Goal: Information Seeking & Learning: Understand process/instructions

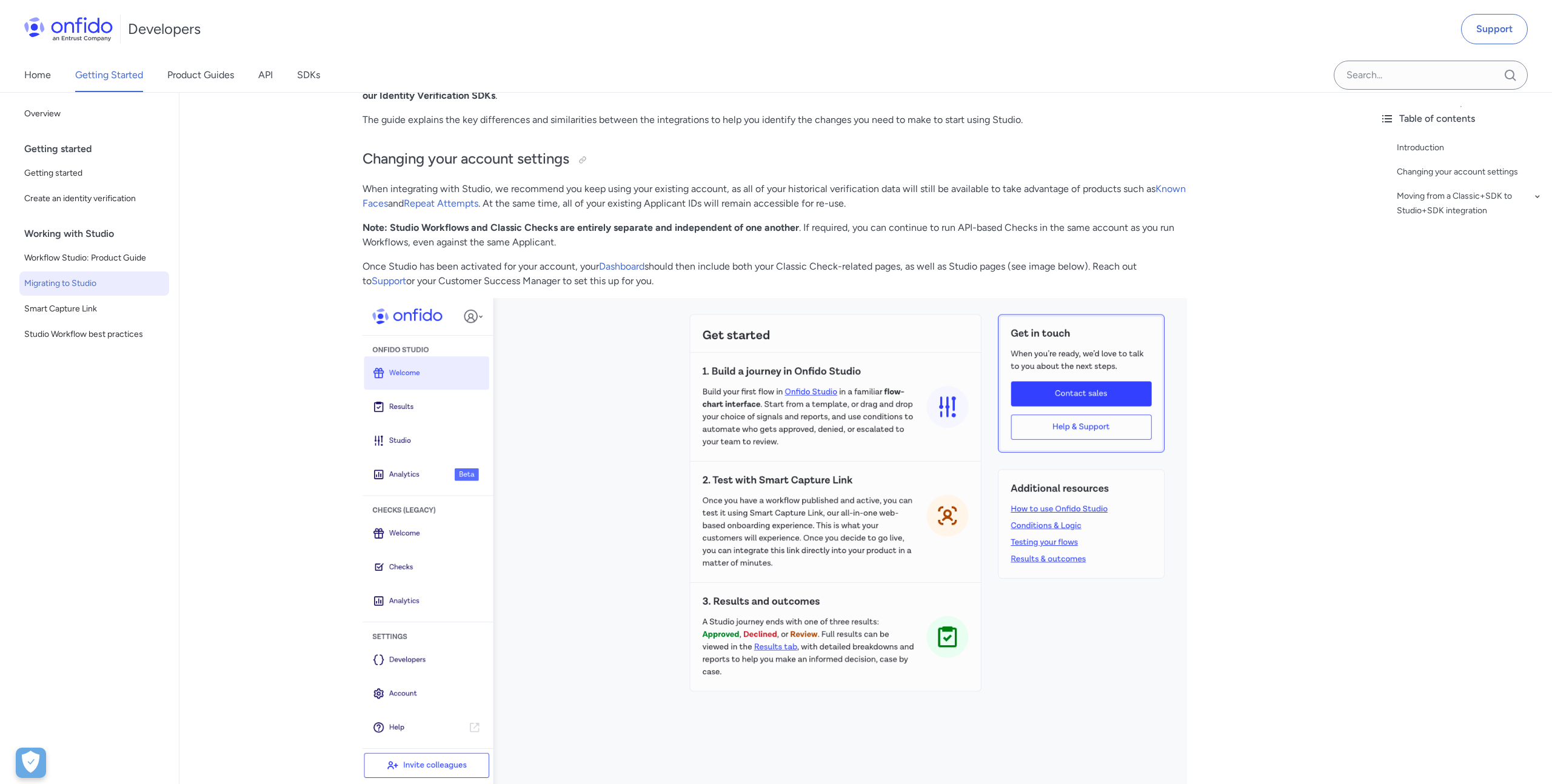
scroll to position [308, 0]
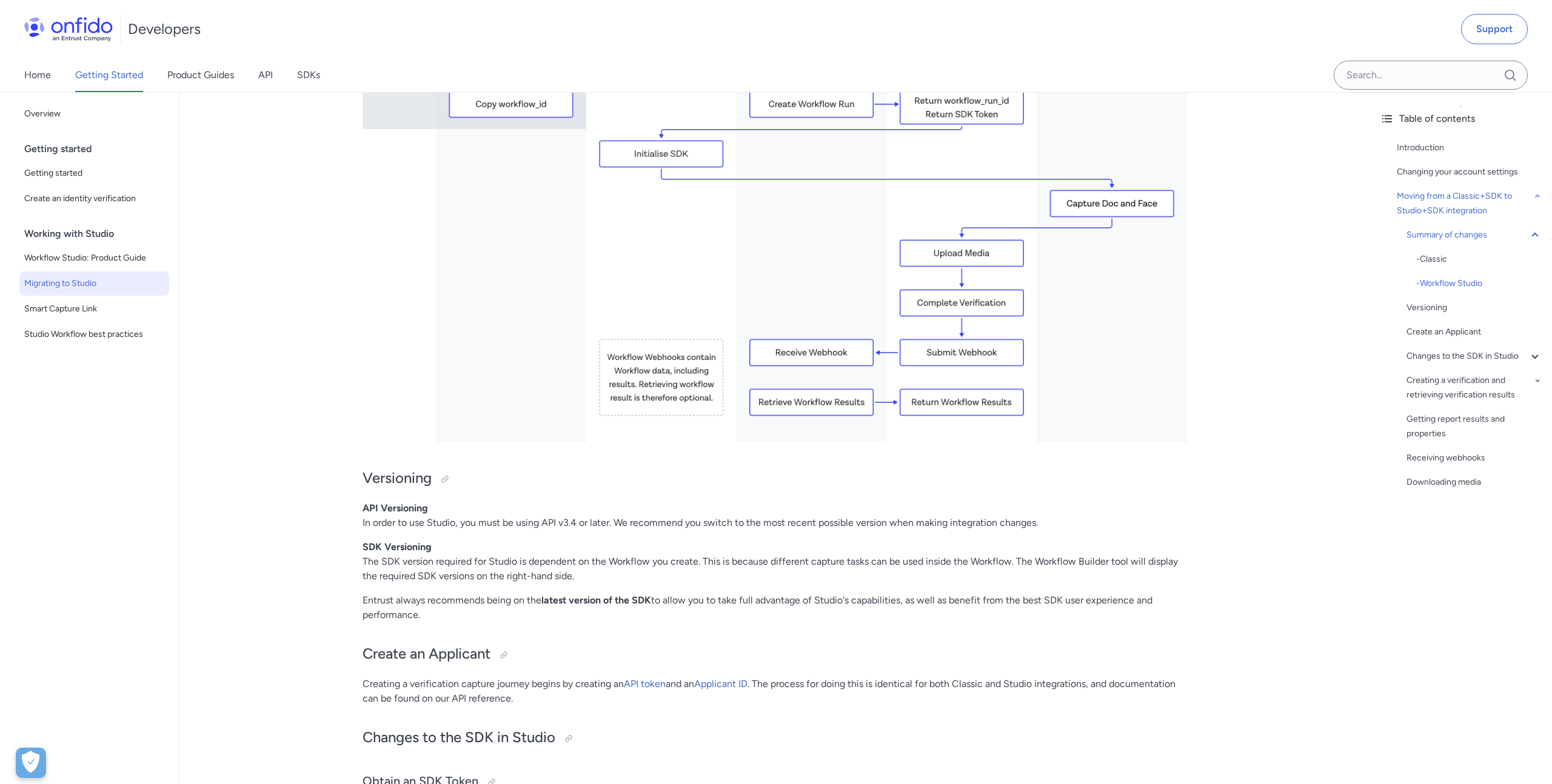
scroll to position [916, 0]
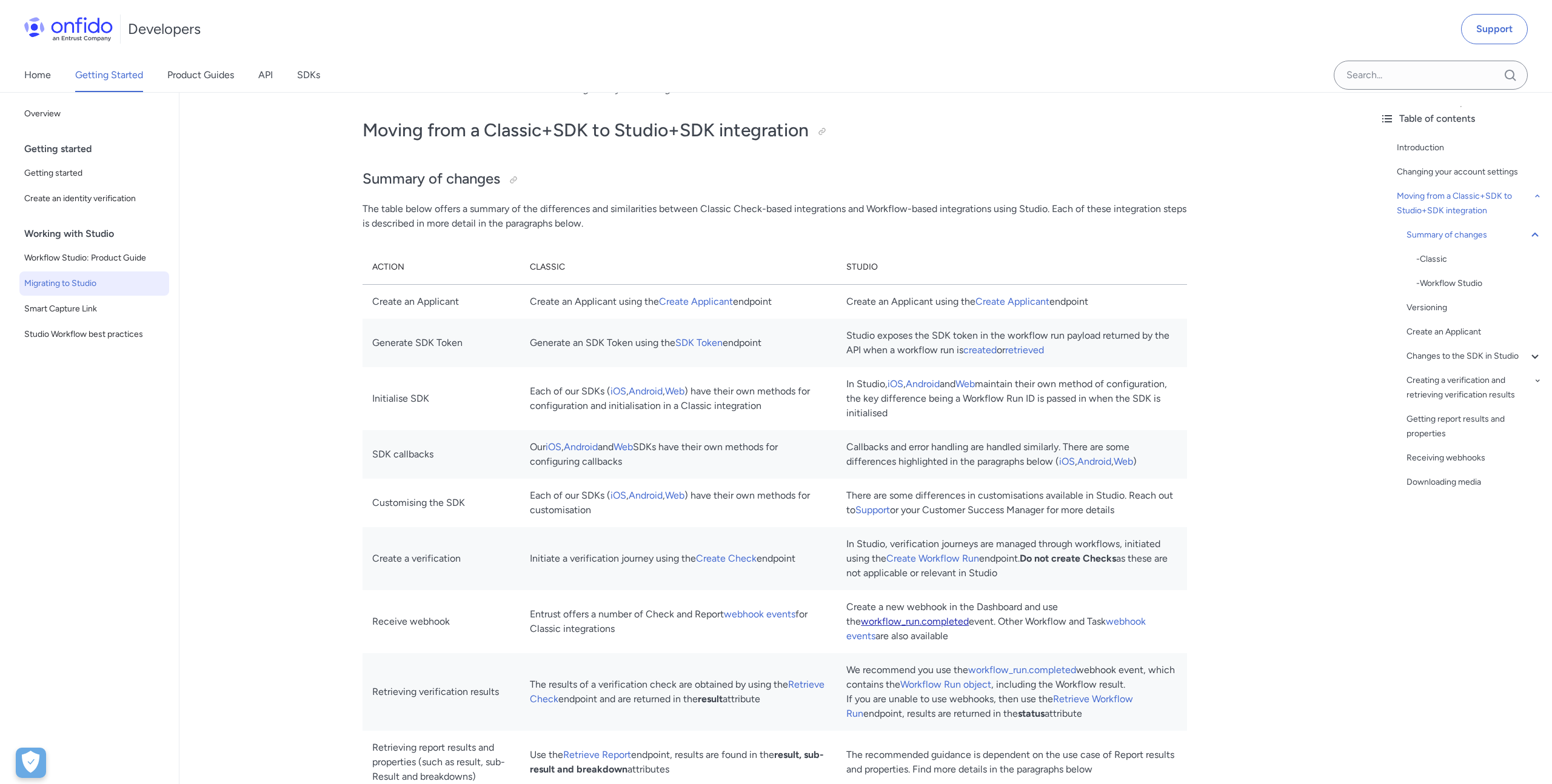
click at [936, 620] on link "workflow_run.completed" at bounding box center [914, 621] width 108 height 11
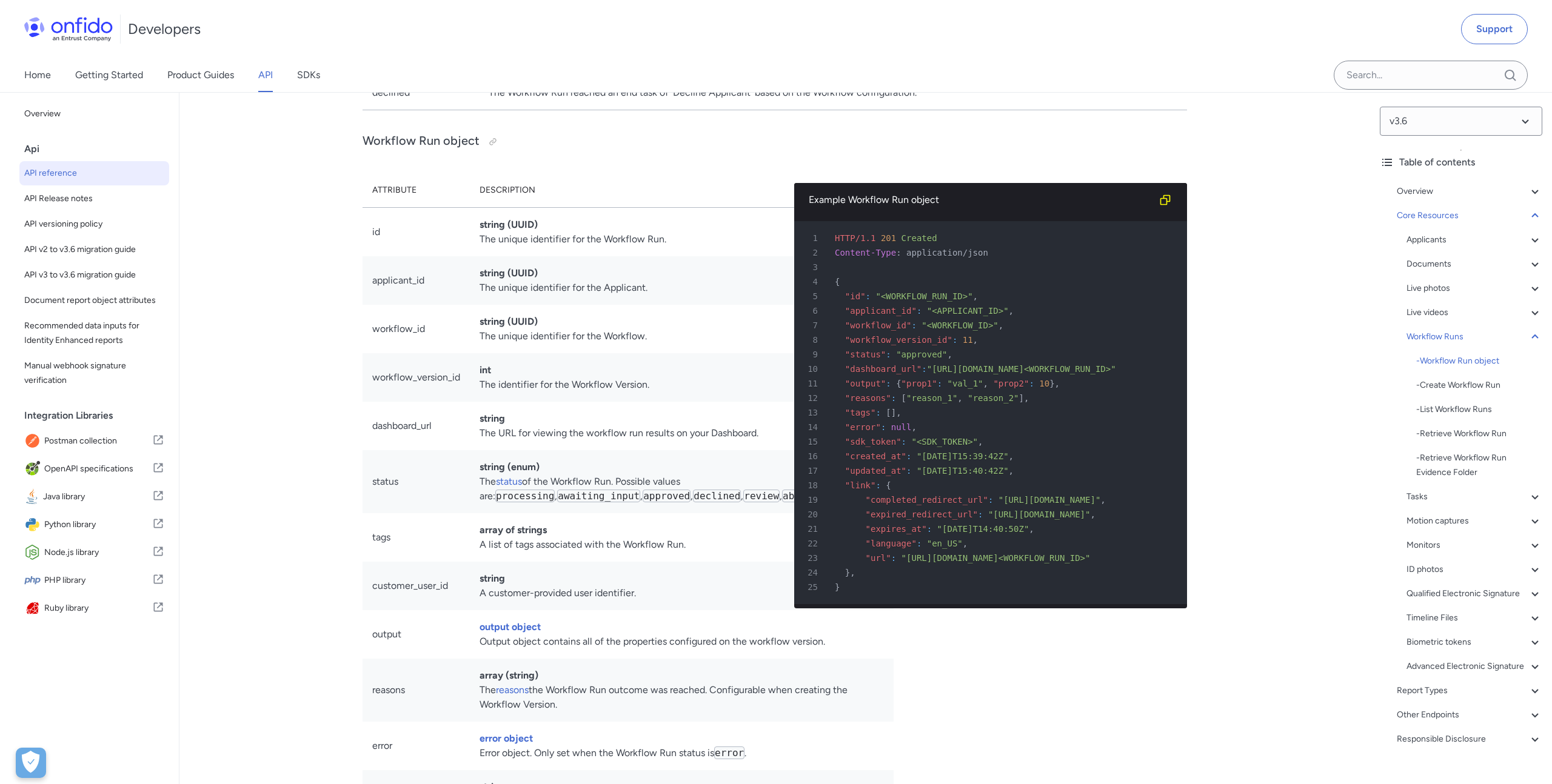
scroll to position [90164, 0]
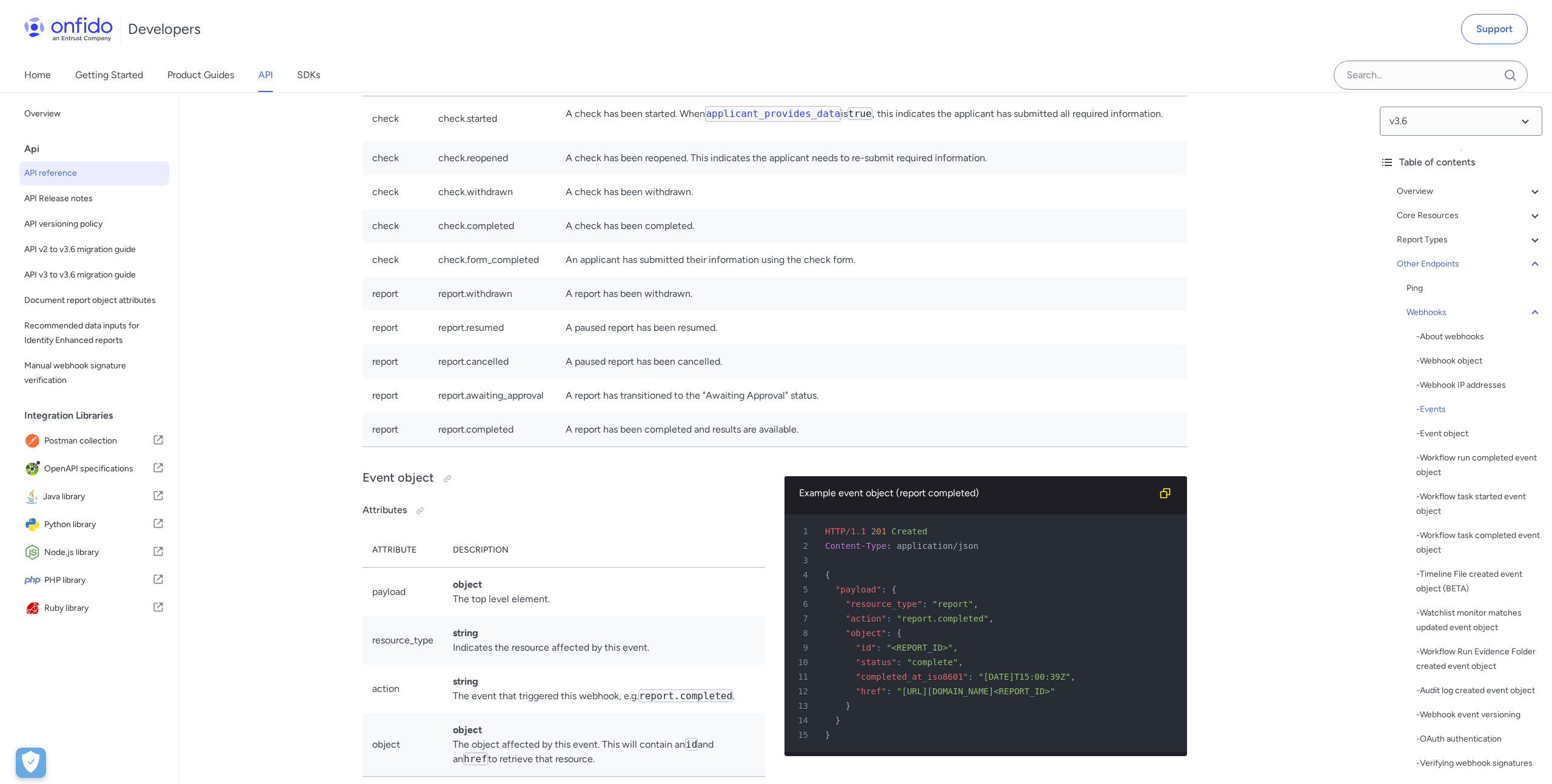
drag, startPoint x: 688, startPoint y: 392, endPoint x: 569, endPoint y: 390, distance: 119.0
copy td "workflow_run.completed"
